Goal: Task Accomplishment & Management: Use online tool/utility

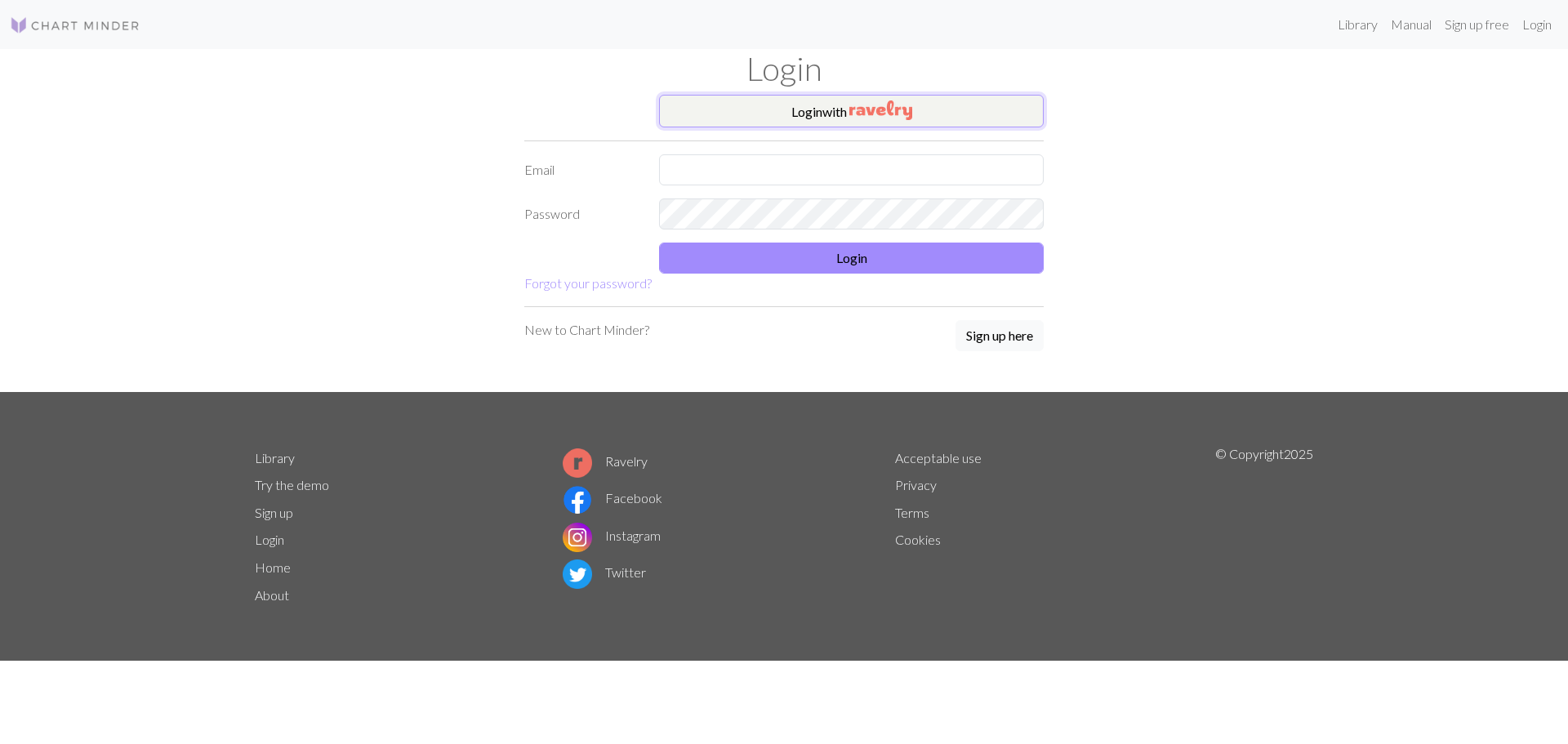
click at [801, 112] on button "Login with" at bounding box center [852, 111] width 385 height 33
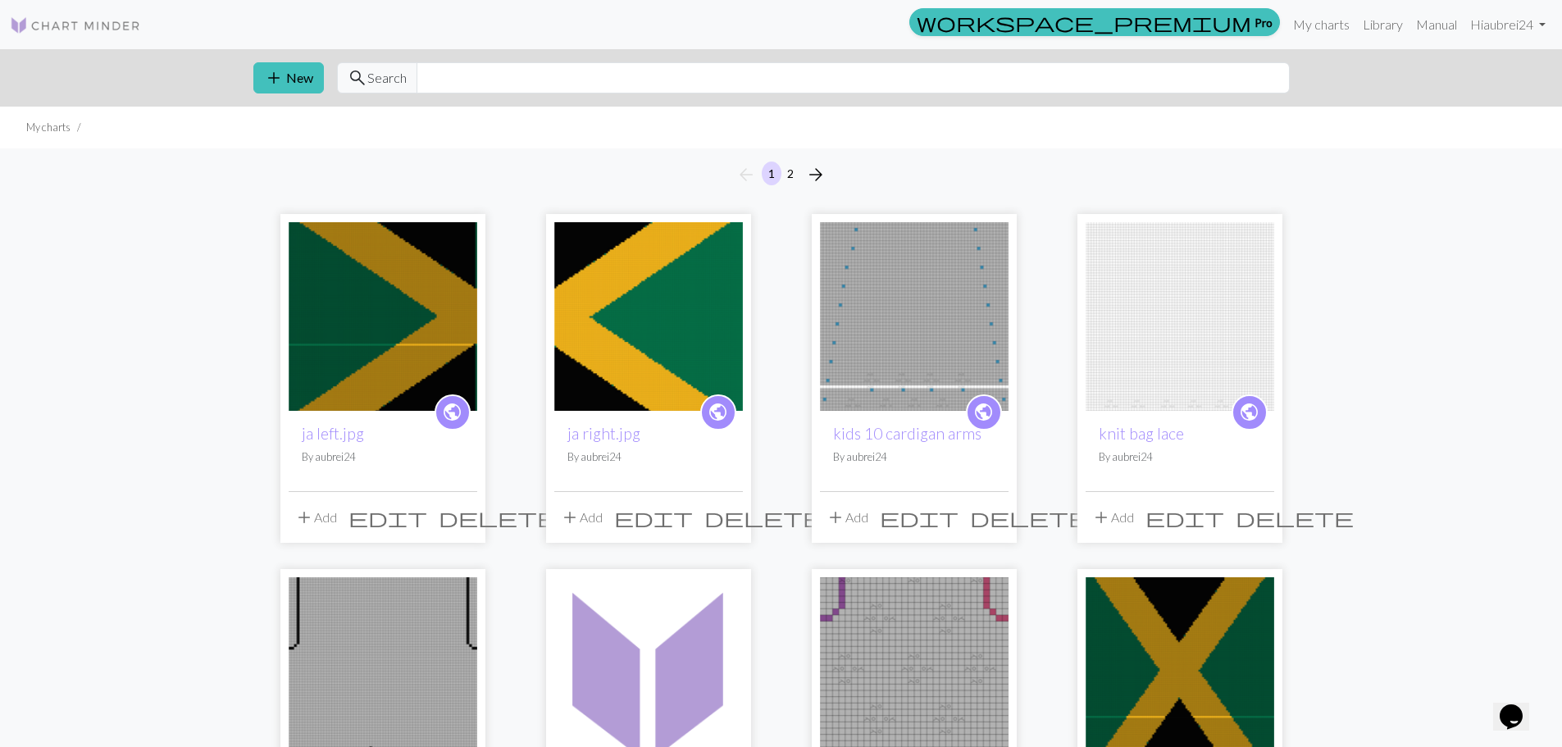
click at [408, 271] on img at bounding box center [383, 316] width 189 height 189
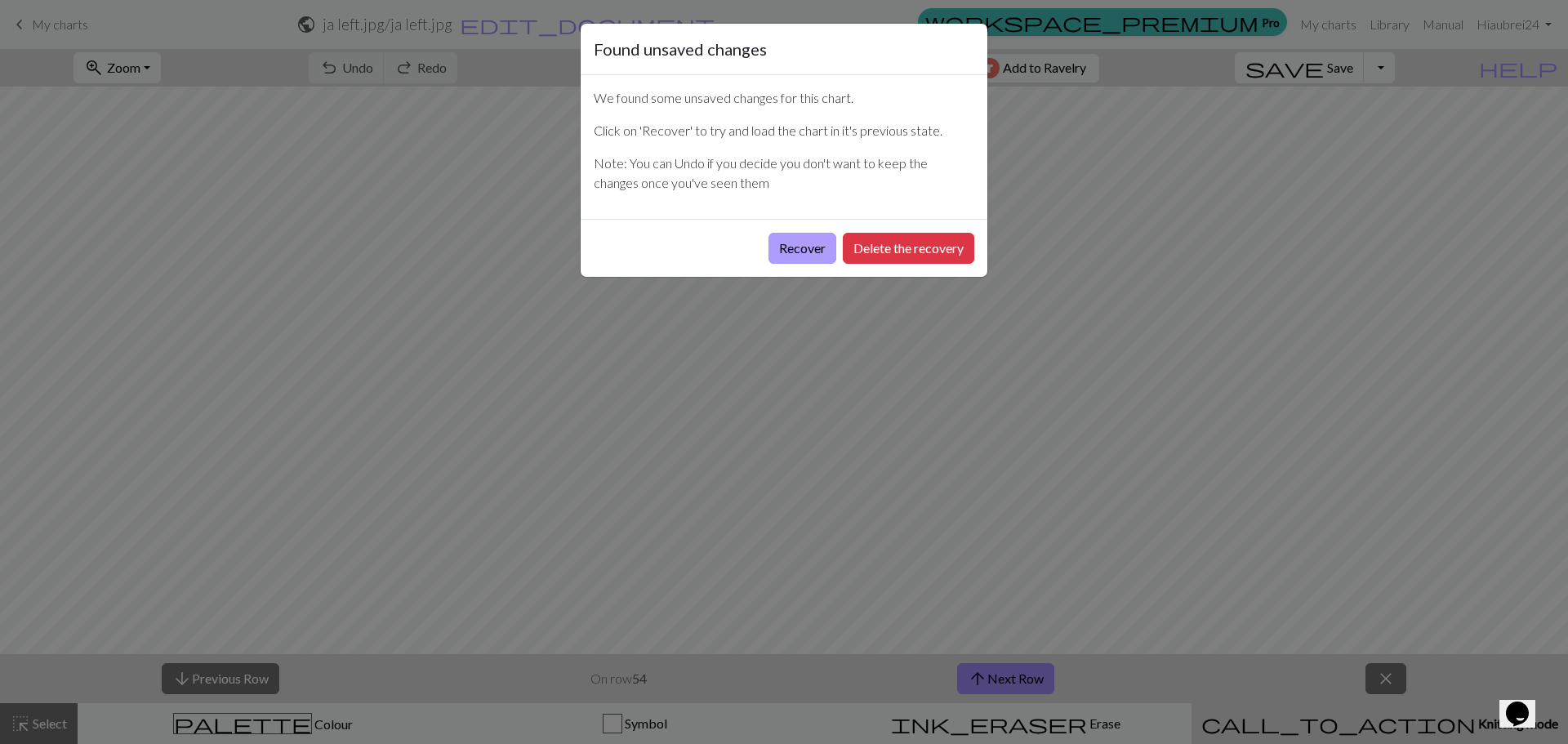
click at [782, 251] on button "Recover" at bounding box center [803, 248] width 68 height 31
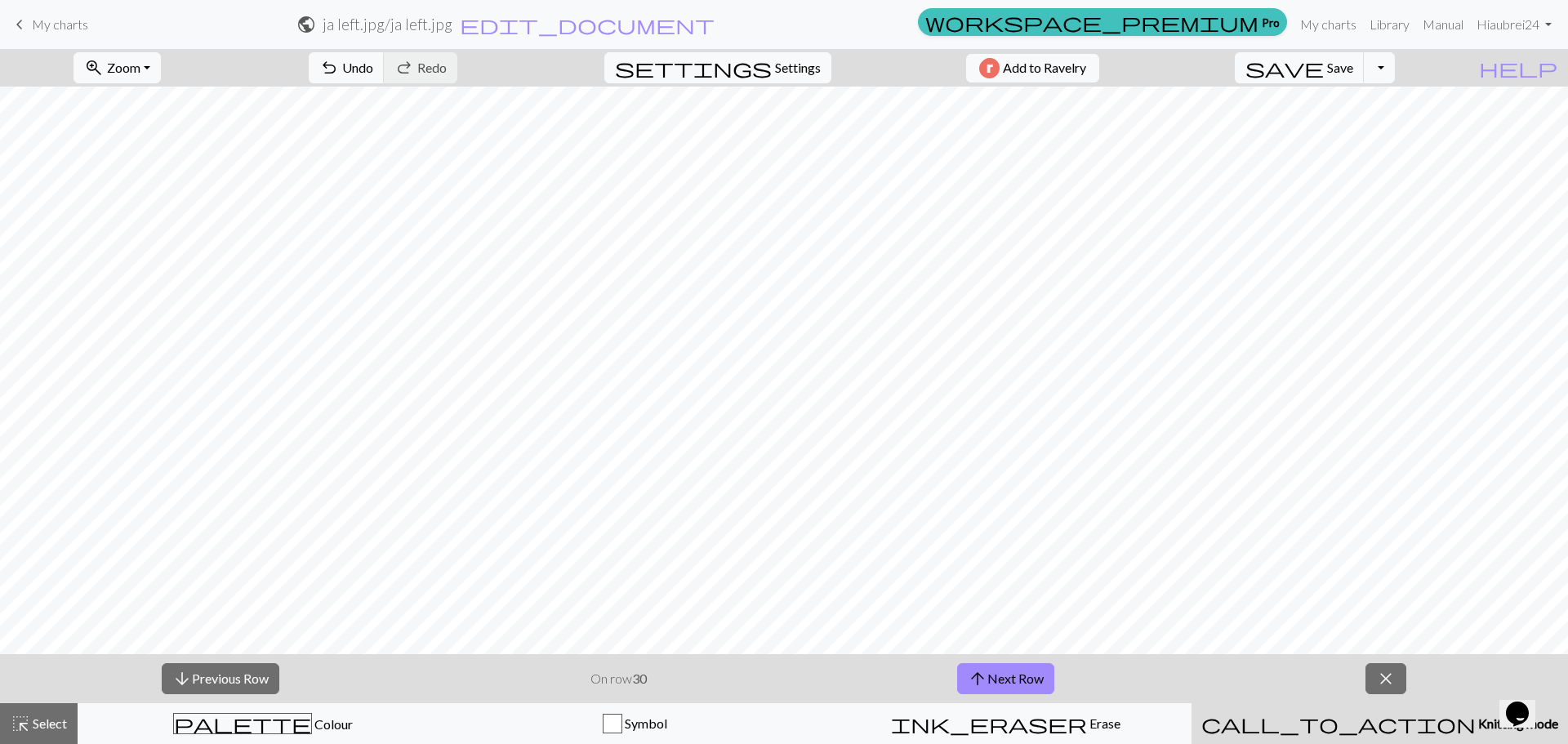
scroll to position [4900, 0]
click at [986, 685] on span "arrow_upward" at bounding box center [978, 678] width 20 height 23
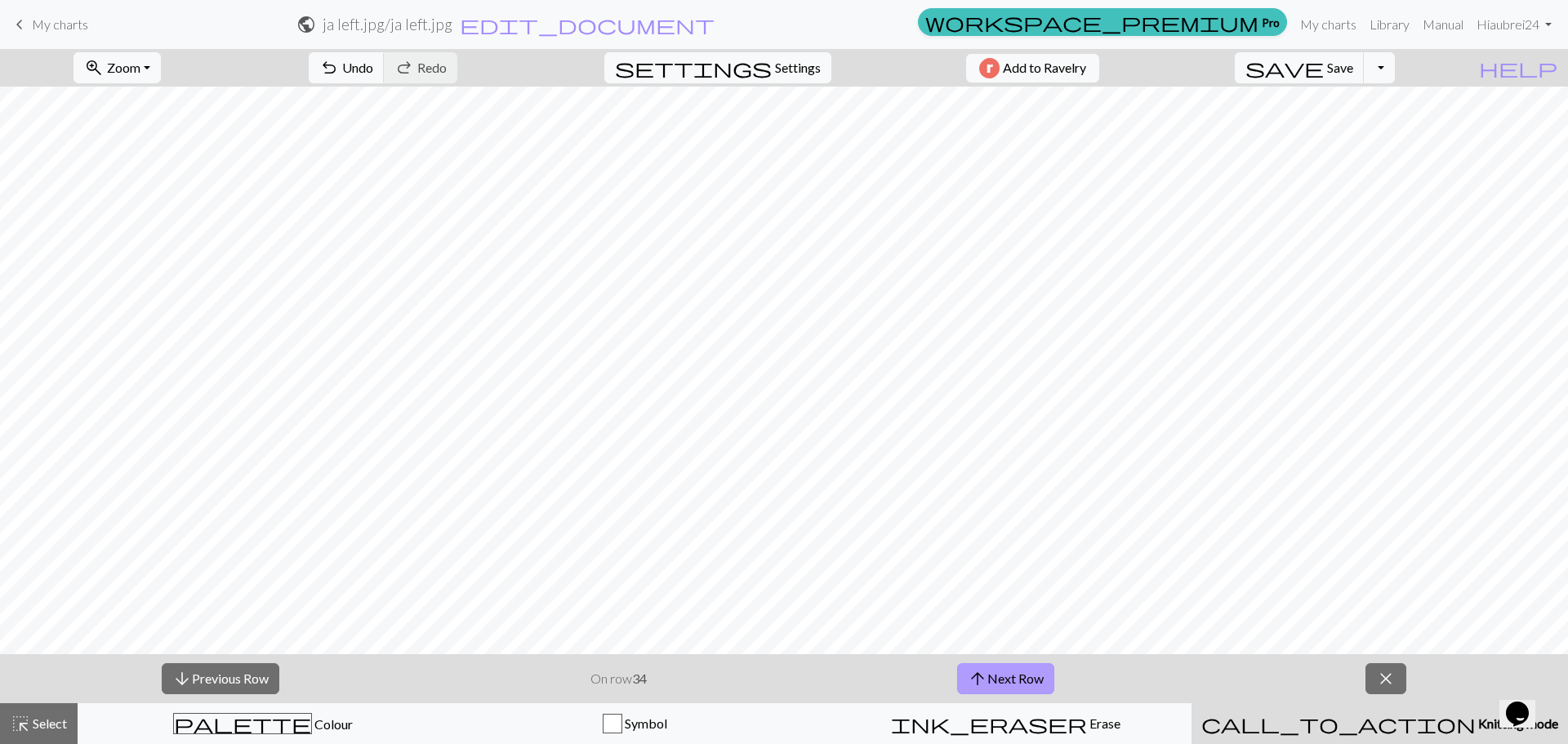
click at [986, 685] on span "arrow_upward" at bounding box center [978, 678] width 20 height 23
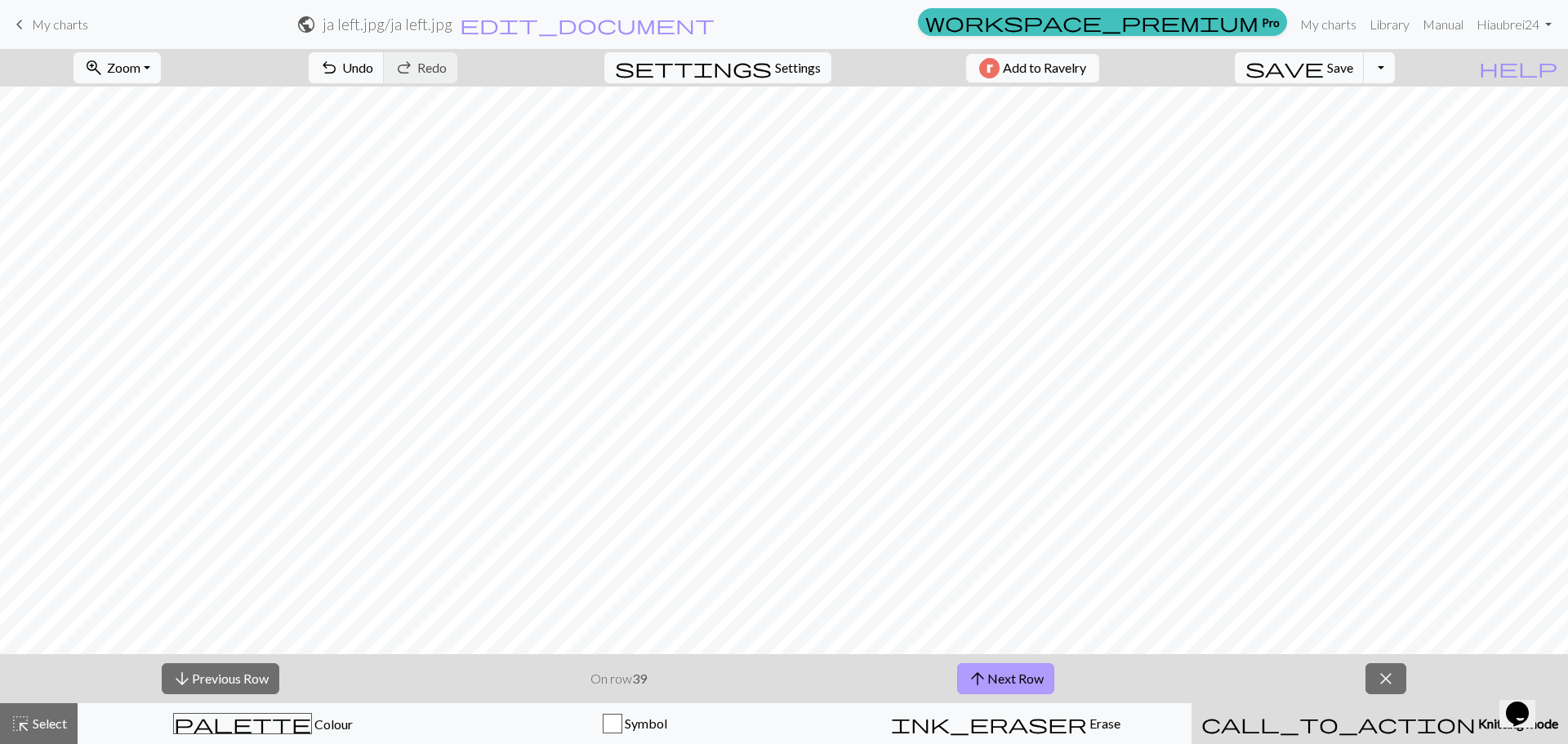
click at [986, 685] on span "arrow_upward" at bounding box center [978, 678] width 20 height 23
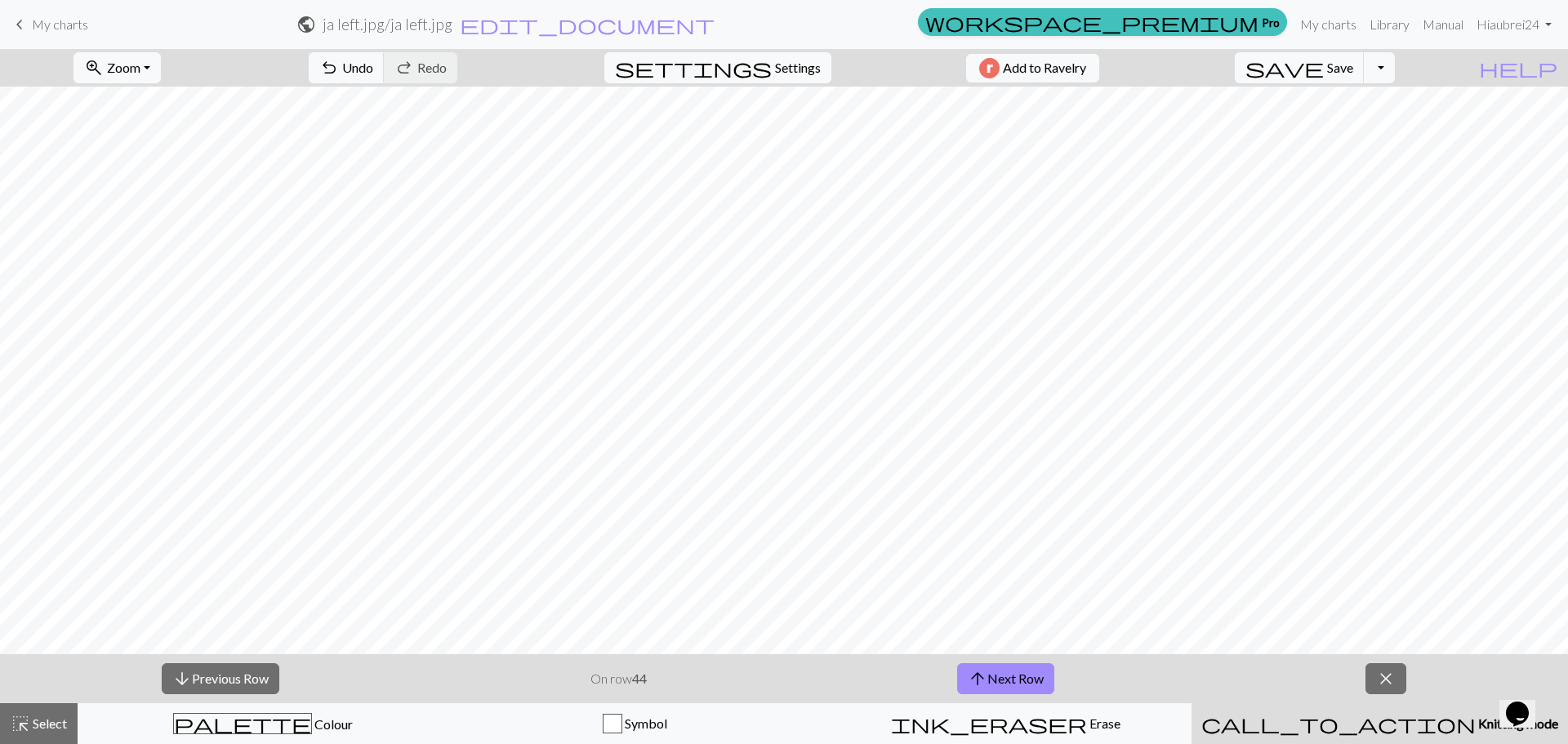
scroll to position [3839, 0]
click at [1024, 686] on button "arrow_upward Next Row" at bounding box center [1006, 678] width 98 height 31
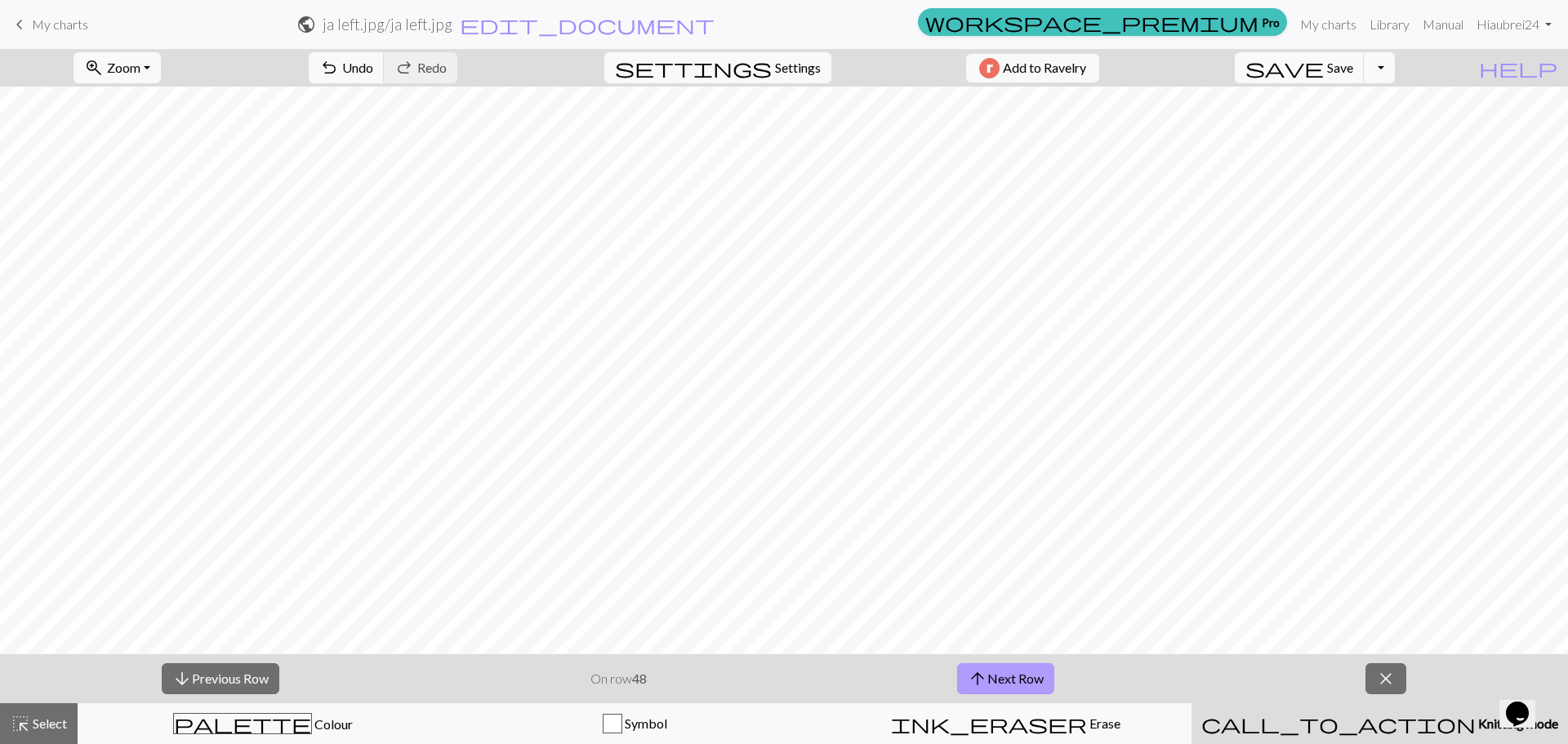
click at [1024, 686] on button "arrow_upward Next Row" at bounding box center [1006, 678] width 98 height 31
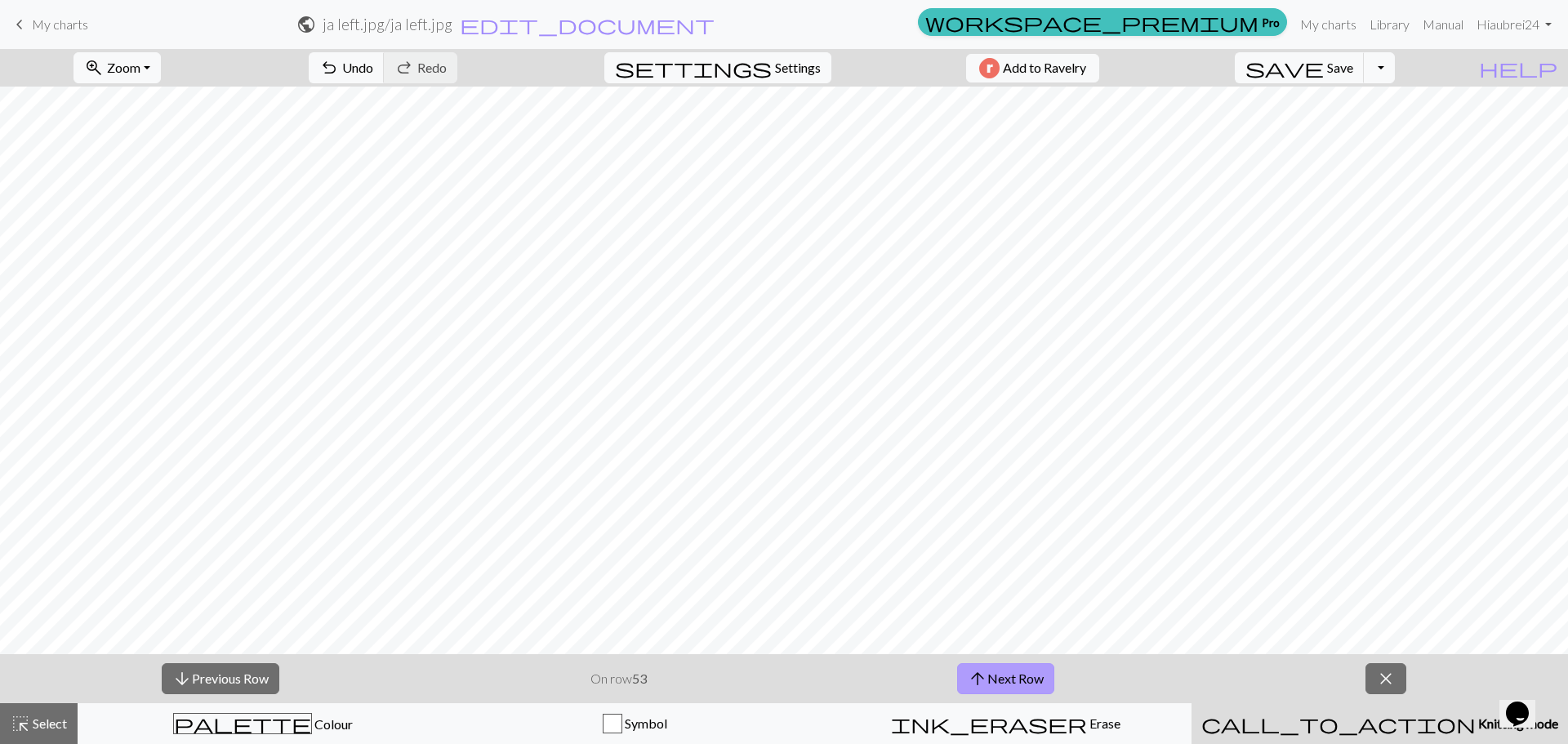
click at [1024, 684] on button "arrow_upward Next Row" at bounding box center [1006, 678] width 98 height 31
drag, startPoint x: 1343, startPoint y: 70, endPoint x: 1345, endPoint y: 84, distance: 14.1
click at [1324, 72] on span "save" at bounding box center [1284, 68] width 79 height 23
click at [99, 57] on button "zoom_in Zoom Zoom" at bounding box center [118, 67] width 88 height 31
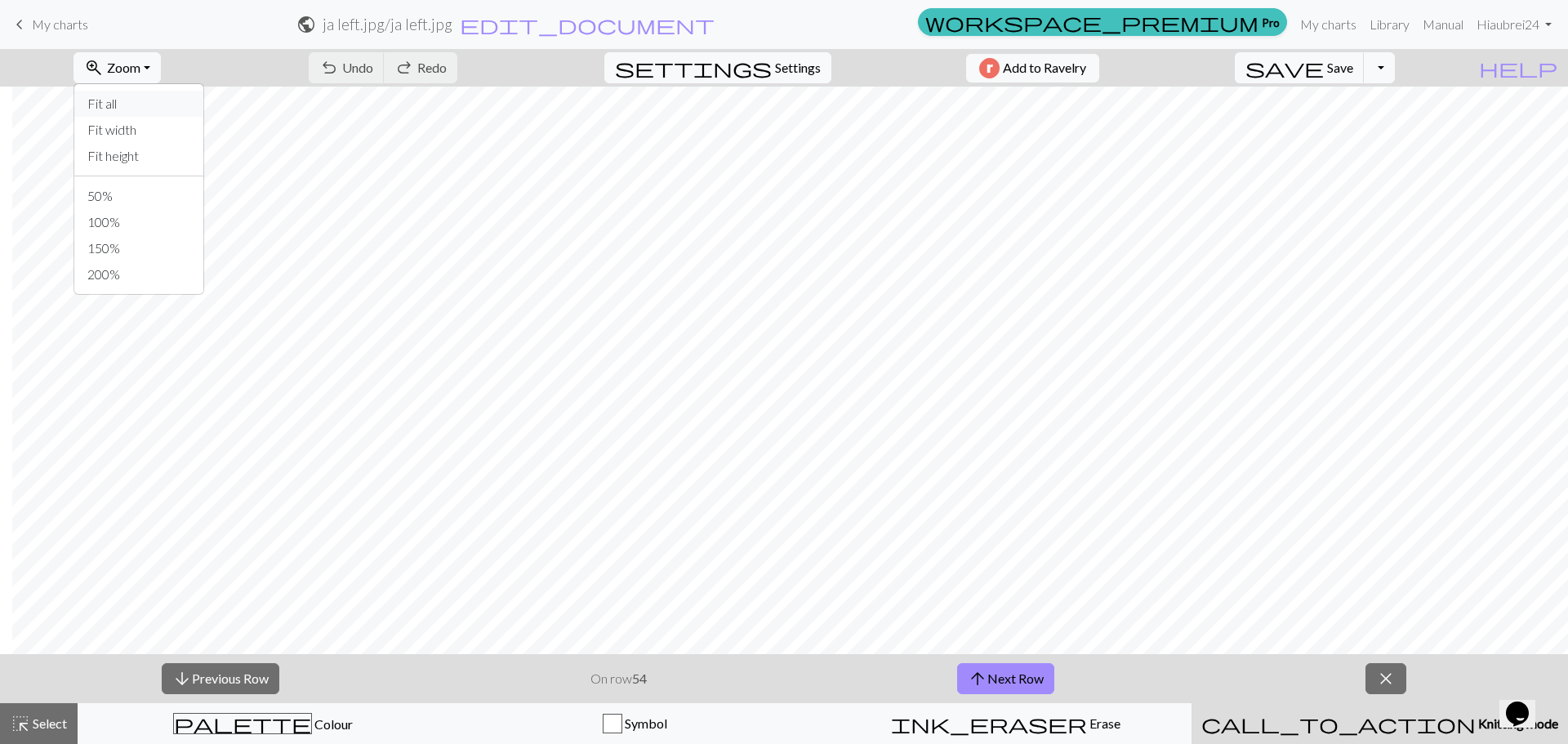
click at [153, 104] on button "Fit all" at bounding box center [139, 104] width 130 height 26
click at [1354, 71] on span "Save" at bounding box center [1340, 68] width 26 height 16
